Goal: Find specific page/section

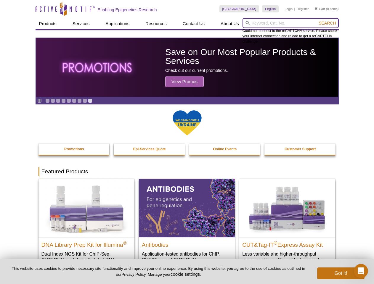
click at [291, 23] on input "search" at bounding box center [291, 23] width 96 height 10
click at [327, 23] on span "Search" at bounding box center [327, 23] width 17 height 5
click at [39, 101] on icon "Pause" at bounding box center [40, 101] width 4 height 4
click at [47, 101] on link "Go to slide 1" at bounding box center [47, 101] width 4 height 4
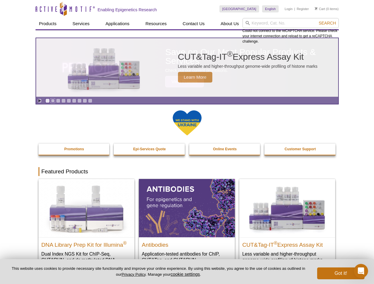
click at [53, 101] on link "Go to slide 2" at bounding box center [53, 101] width 4 height 4
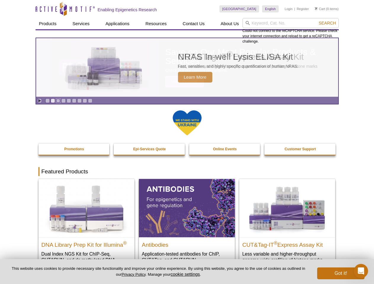
click at [58, 101] on link "Go to slide 3" at bounding box center [58, 101] width 4 height 4
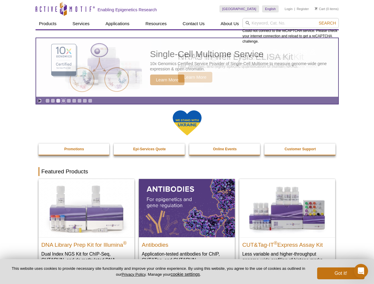
click at [63, 101] on link "Go to slide 4" at bounding box center [63, 101] width 4 height 4
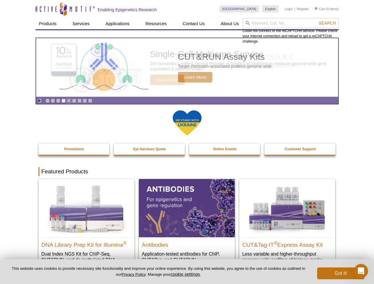
click at [69, 101] on link "Go to slide 5" at bounding box center [69, 101] width 4 height 4
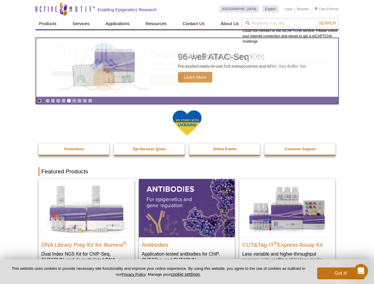
click at [74, 101] on link "Go to slide 6" at bounding box center [74, 101] width 4 height 4
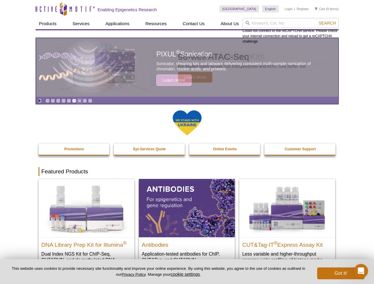
click at [79, 101] on link "Go to slide 7" at bounding box center [79, 101] width 4 height 4
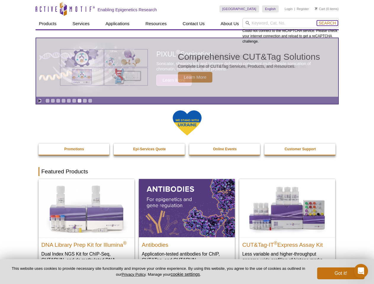
click at [327, 23] on span "Search" at bounding box center [327, 23] width 17 height 5
